Goal: Transaction & Acquisition: Purchase product/service

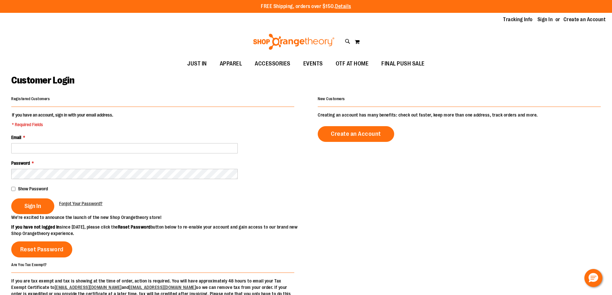
click at [92, 149] on input "Email *" at bounding box center [124, 148] width 226 height 10
type input "**********"
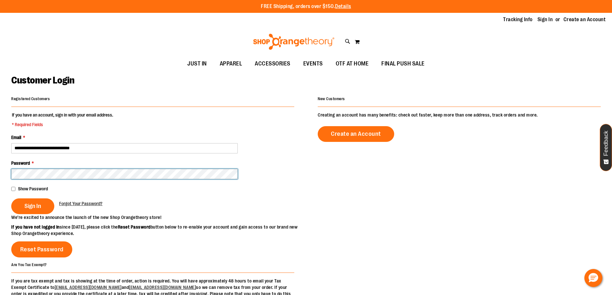
click at [11, 198] on button "Sign In" at bounding box center [32, 206] width 43 height 16
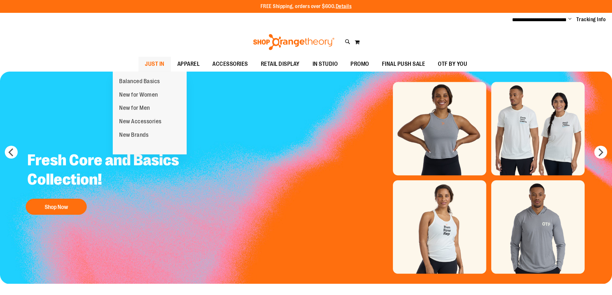
click at [145, 64] on span "JUST IN" at bounding box center [155, 64] width 20 height 14
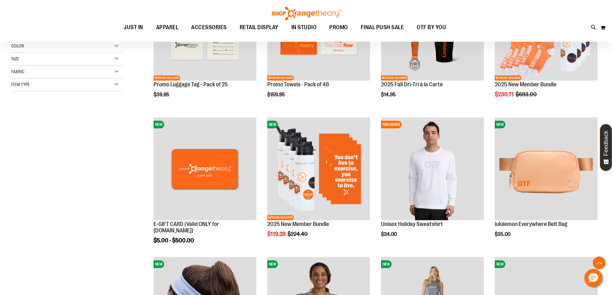
scroll to position [160, 0]
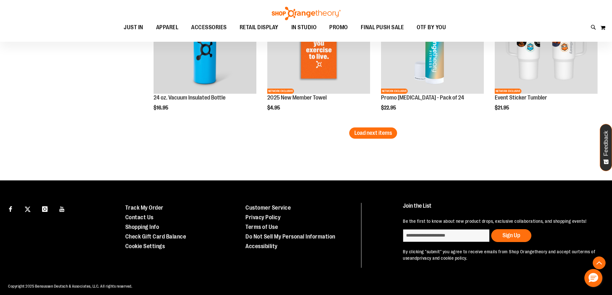
scroll to position [1268, 0]
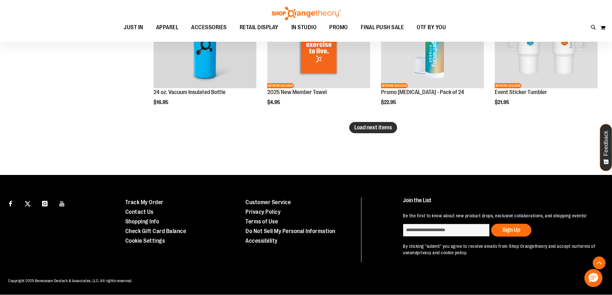
click at [378, 124] on span "Load next items" at bounding box center [373, 127] width 38 height 6
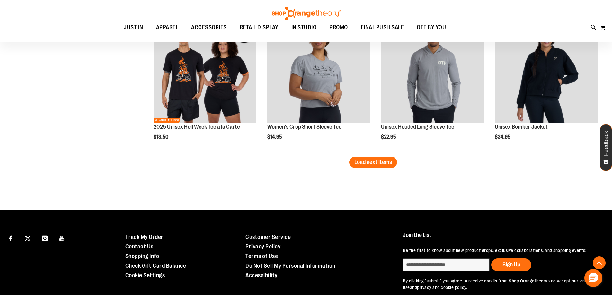
scroll to position [1653, 0]
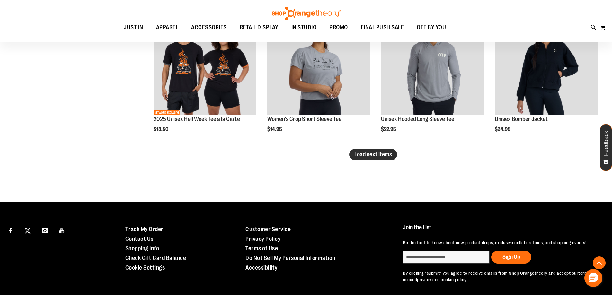
click at [382, 159] on button "Load next items" at bounding box center [373, 154] width 48 height 11
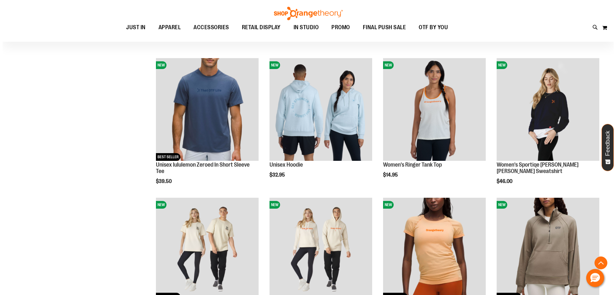
scroll to position [1750, 0]
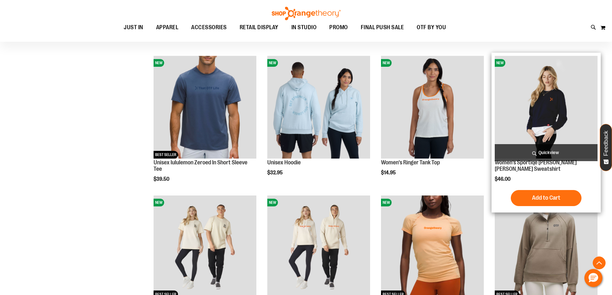
click at [538, 153] on span "Quickview" at bounding box center [545, 152] width 103 height 17
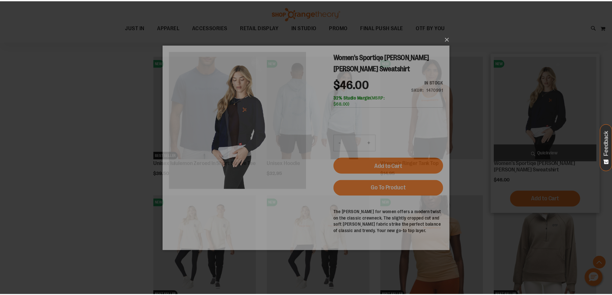
scroll to position [0, 0]
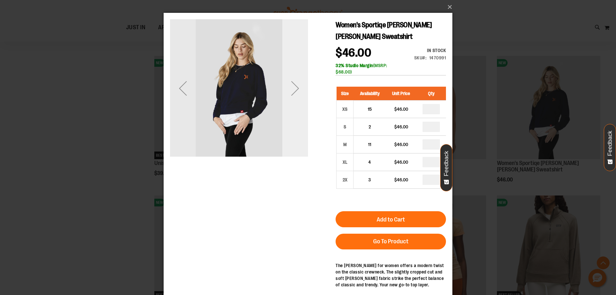
click at [300, 128] on div "Next" at bounding box center [296, 88] width 26 height 138
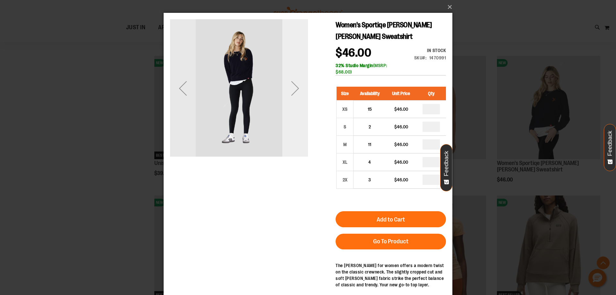
click at [300, 128] on div "Next" at bounding box center [296, 88] width 26 height 138
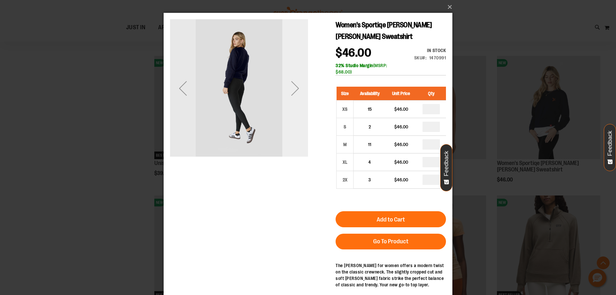
click at [300, 128] on div "Next" at bounding box center [296, 88] width 26 height 138
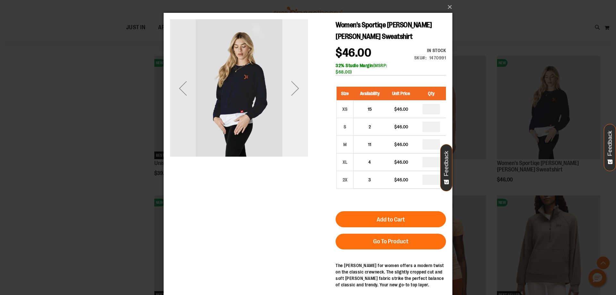
click at [300, 128] on div "Next" at bounding box center [296, 88] width 26 height 138
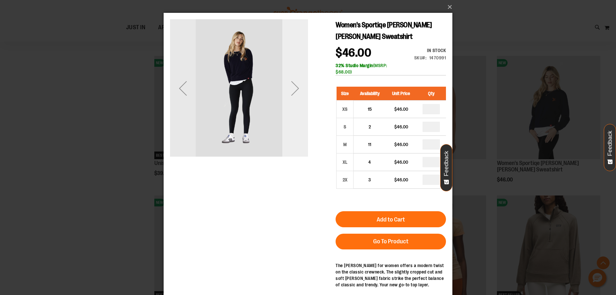
click at [300, 128] on div "Next" at bounding box center [296, 88] width 26 height 138
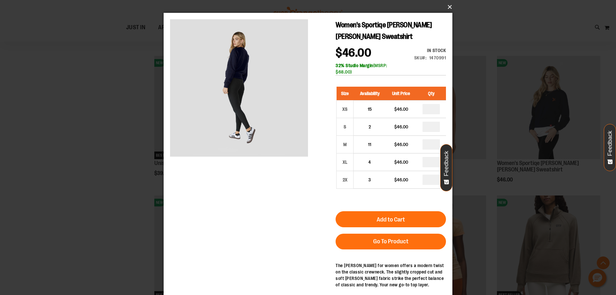
click at [448, 4] on button "×" at bounding box center [310, 7] width 289 height 14
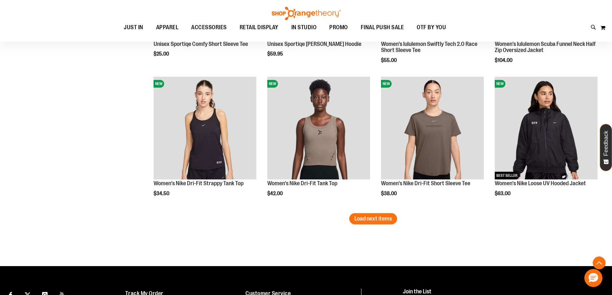
scroll to position [2039, 0]
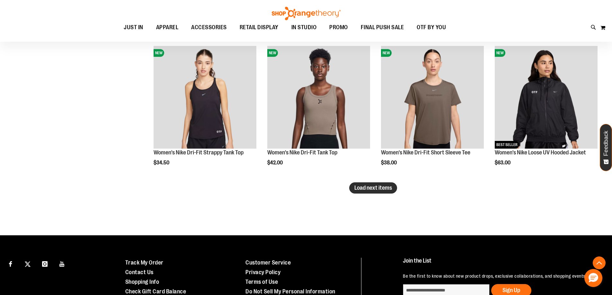
click at [373, 189] on span "Load next items" at bounding box center [373, 188] width 38 height 6
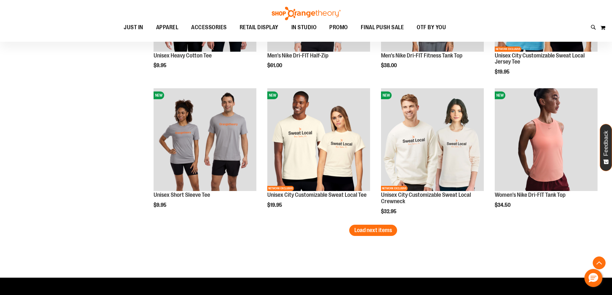
scroll to position [2424, 0]
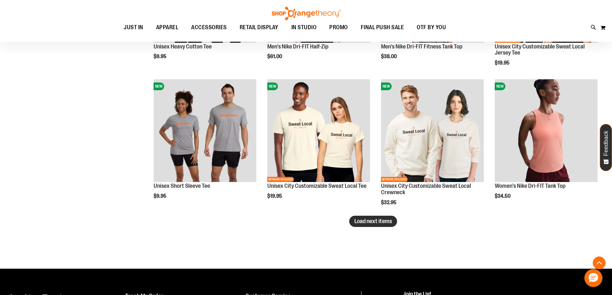
click at [372, 220] on span "Load next items" at bounding box center [373, 221] width 38 height 6
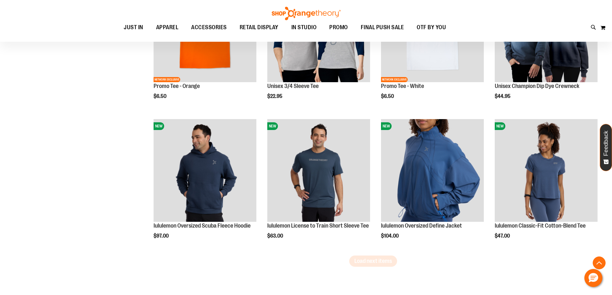
scroll to position [2841, 0]
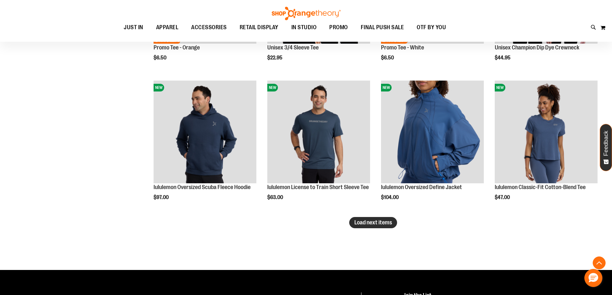
click at [370, 226] on button "Load next items" at bounding box center [373, 222] width 48 height 11
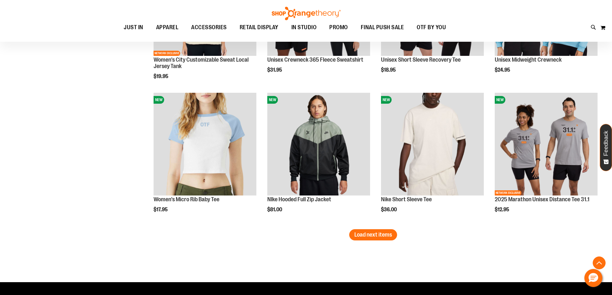
scroll to position [3259, 0]
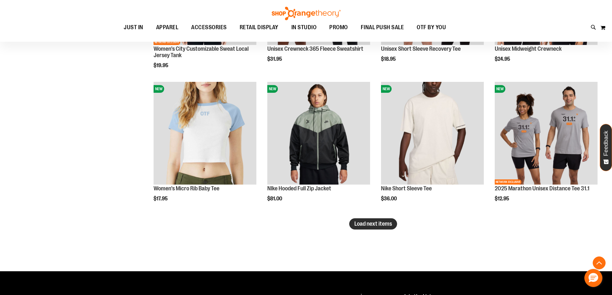
click at [376, 224] on span "Load next items" at bounding box center [373, 224] width 38 height 6
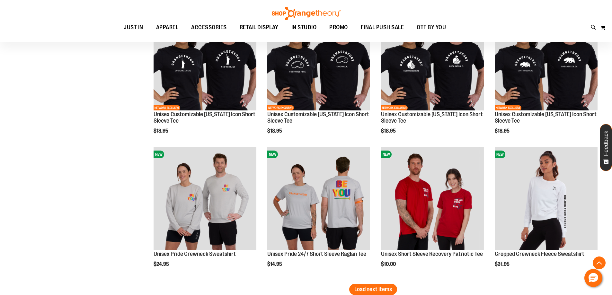
scroll to position [3644, 0]
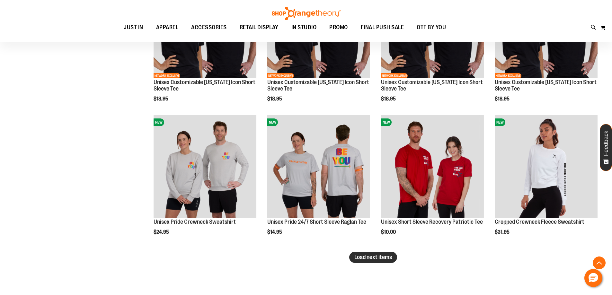
click at [374, 255] on span "Load next items" at bounding box center [373, 257] width 38 height 6
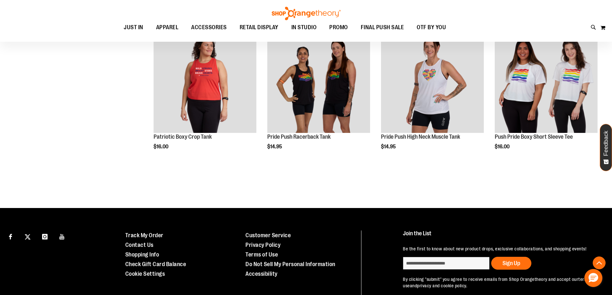
scroll to position [3837, 0]
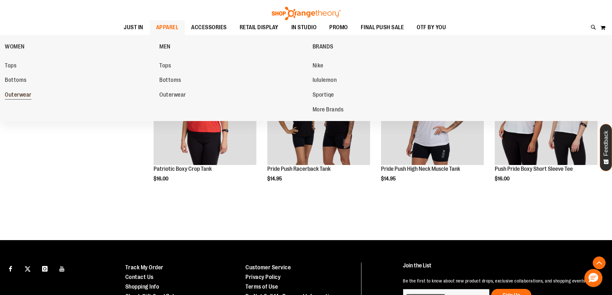
click at [12, 95] on span "Outerwear" at bounding box center [18, 96] width 27 height 8
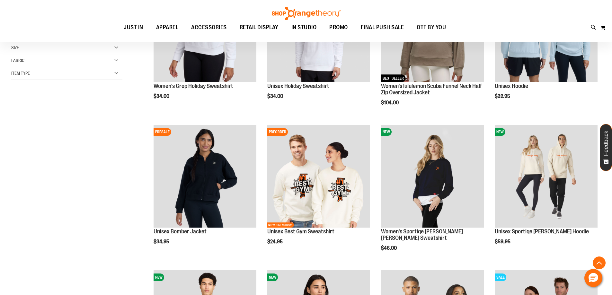
scroll to position [160, 0]
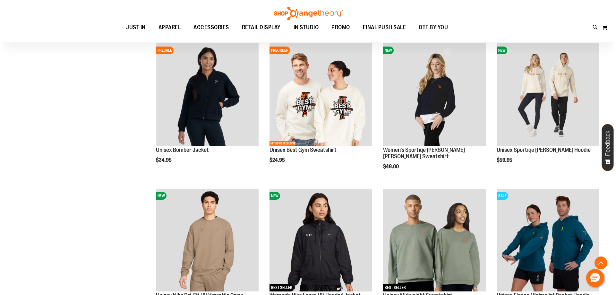
scroll to position [224, 0]
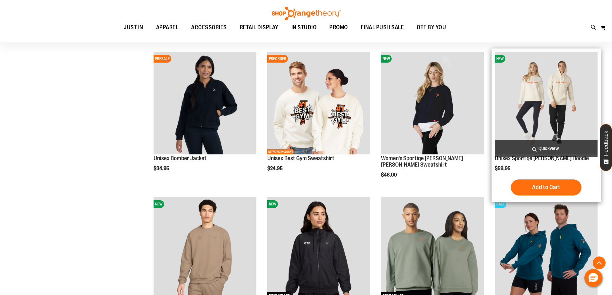
click at [531, 147] on span "Quickview" at bounding box center [545, 148] width 103 height 17
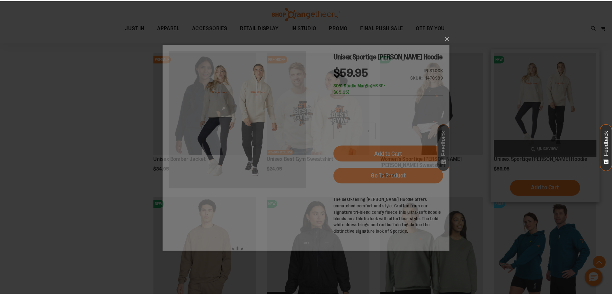
scroll to position [0, 0]
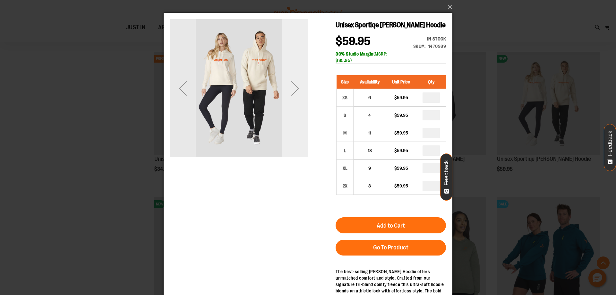
click at [290, 90] on div "Next" at bounding box center [296, 88] width 26 height 26
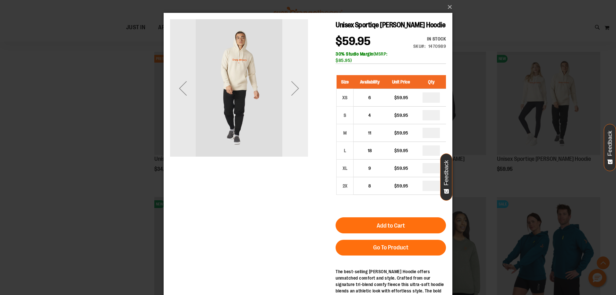
click at [290, 90] on div "Next" at bounding box center [296, 88] width 26 height 26
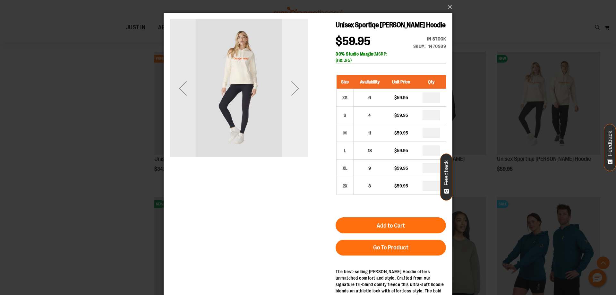
click at [290, 90] on div "Next" at bounding box center [296, 88] width 26 height 26
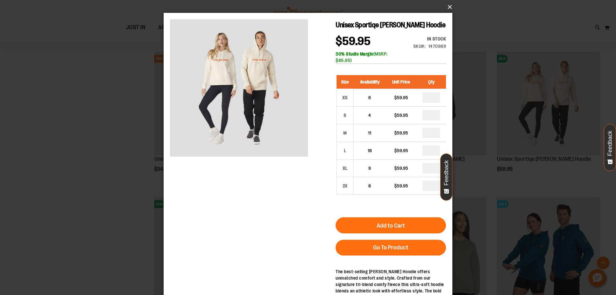
click at [450, 7] on button "×" at bounding box center [310, 7] width 289 height 14
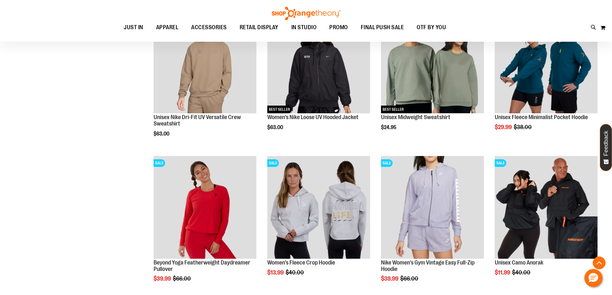
scroll to position [449, 0]
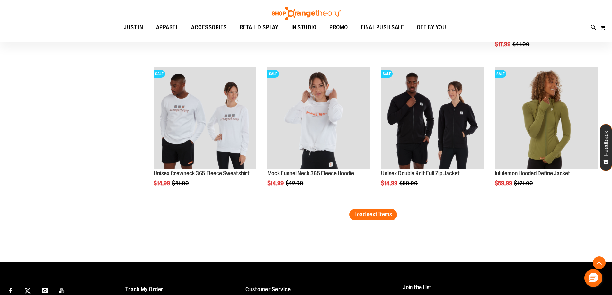
scroll to position [1252, 0]
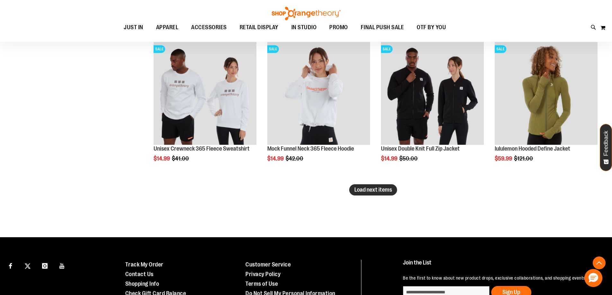
click at [377, 187] on span "Load next items" at bounding box center [373, 190] width 38 height 6
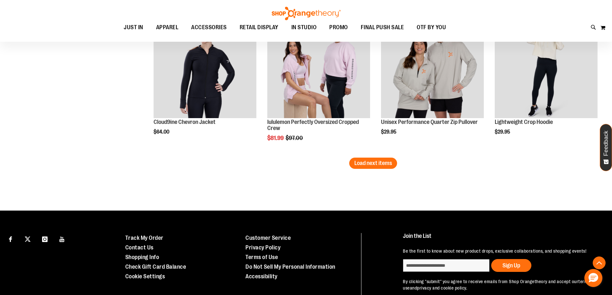
scroll to position [1734, 0]
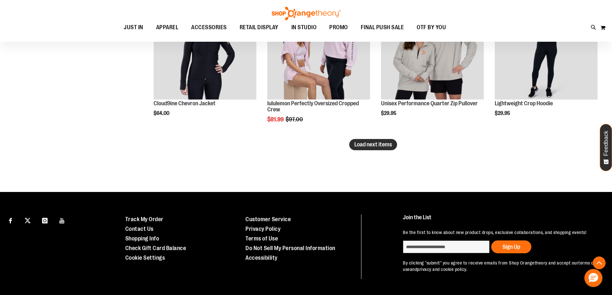
click at [375, 145] on span "Load next items" at bounding box center [373, 144] width 38 height 6
